Goal: Navigation & Orientation: Go to known website

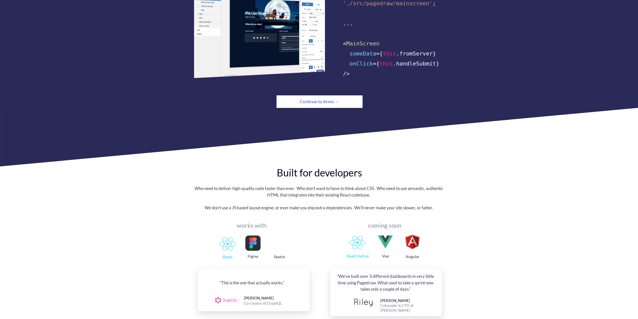
scroll to position [376, 0]
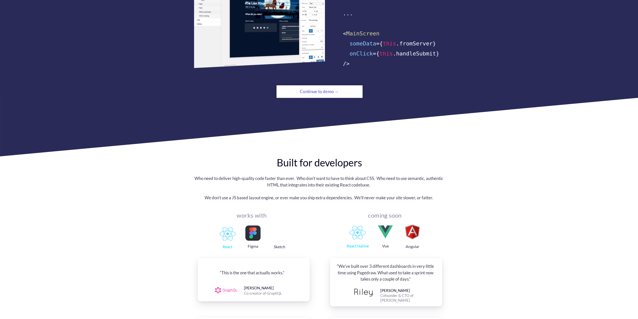
click at [325, 87] on div "Continue to demo →" at bounding box center [319, 92] width 59 height 10
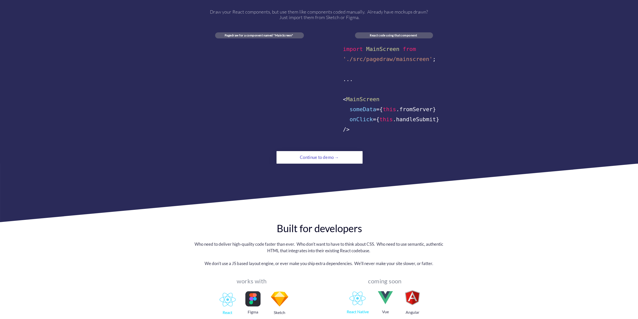
scroll to position [251, 0]
